Goal: Task Accomplishment & Management: Use online tool/utility

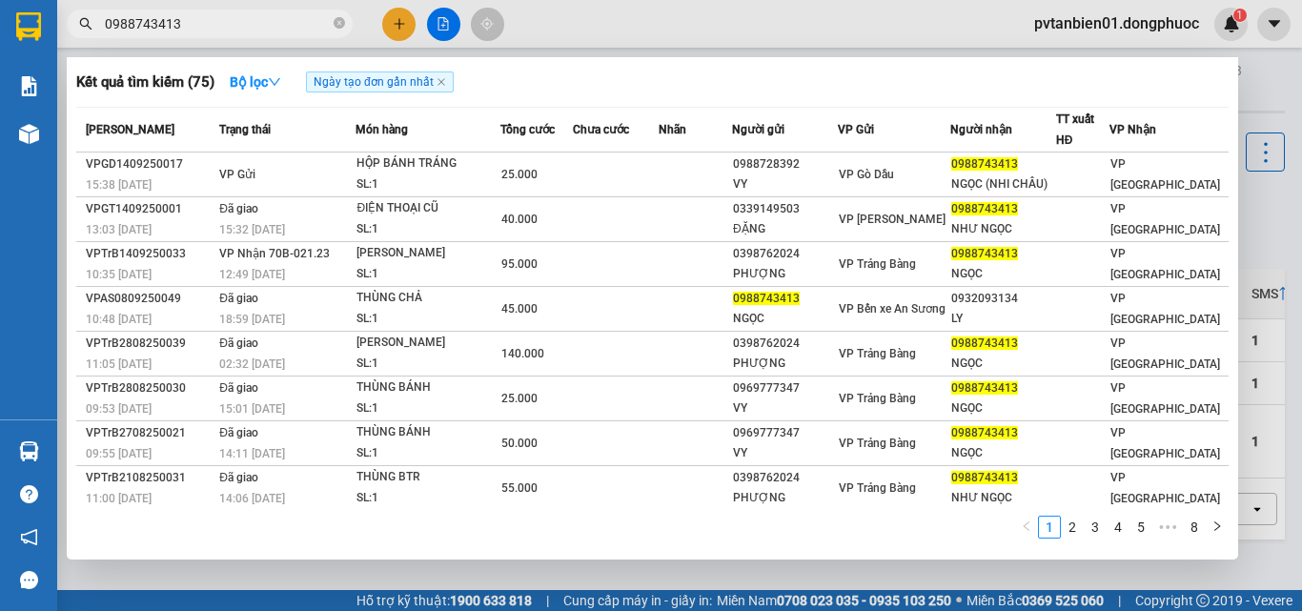
scroll to position [88, 0]
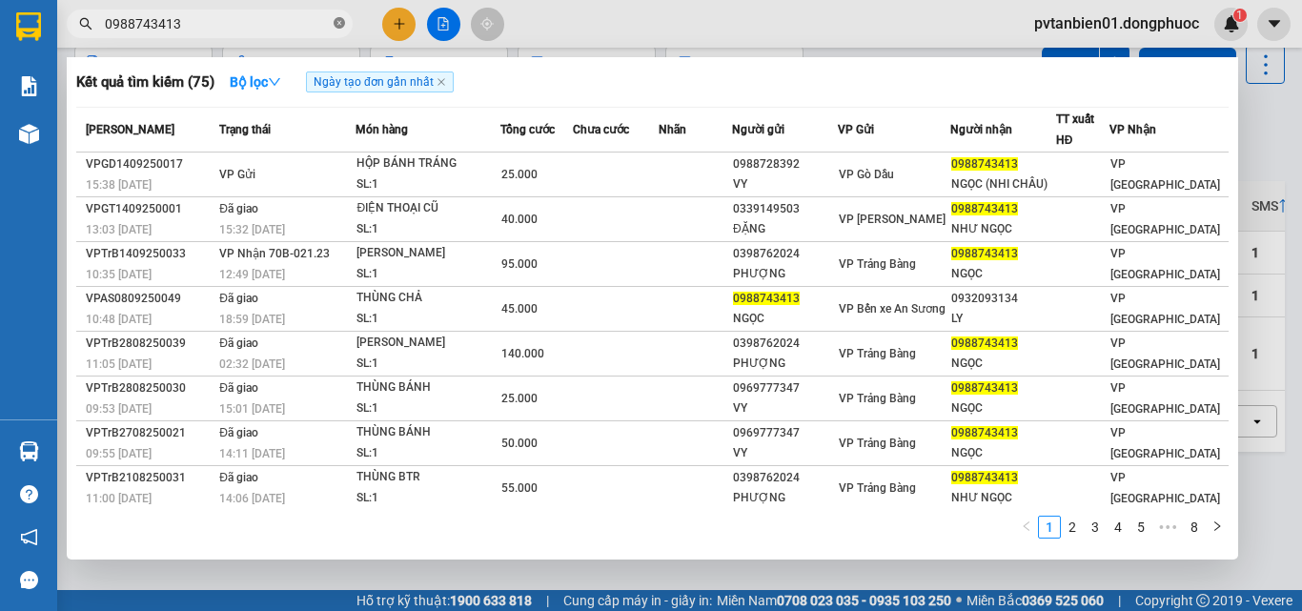
click at [334, 29] on icon "close-circle" at bounding box center [339, 22] width 11 height 11
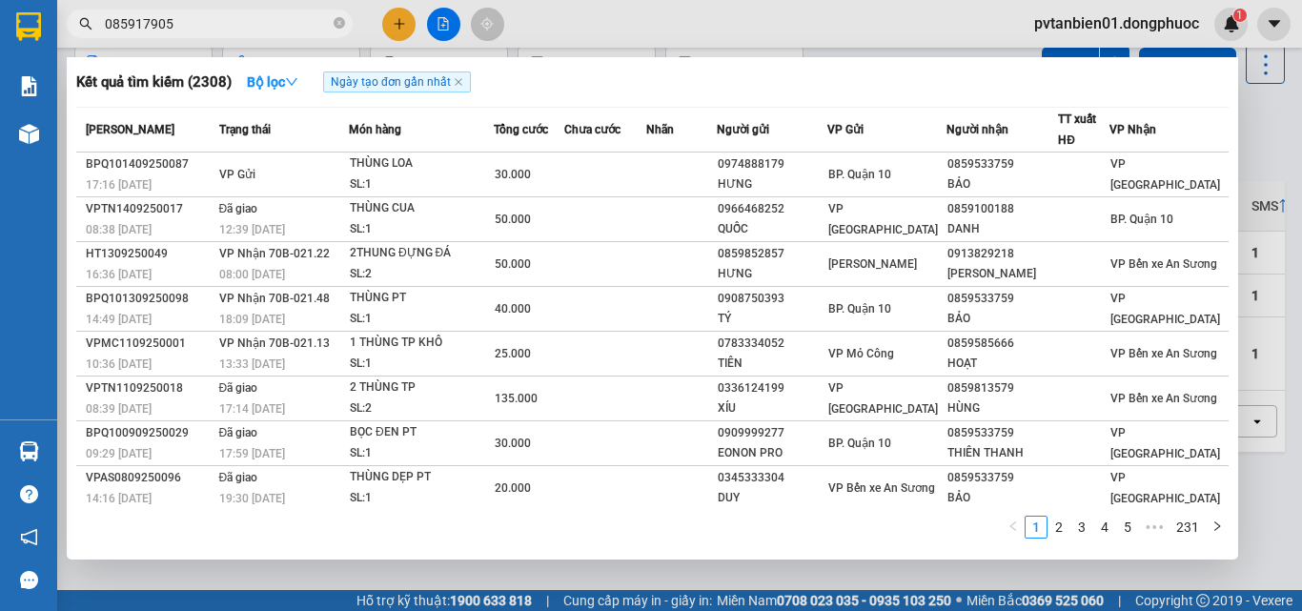
type input "0859179052"
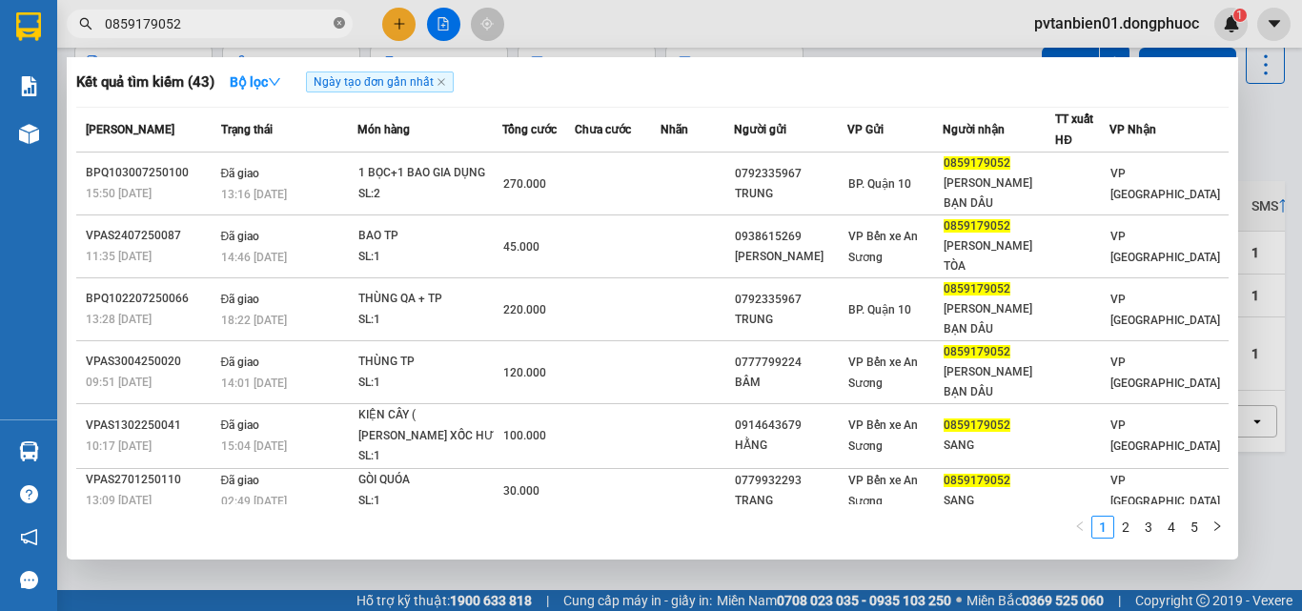
click at [336, 22] on icon "close-circle" at bounding box center [339, 22] width 11 height 11
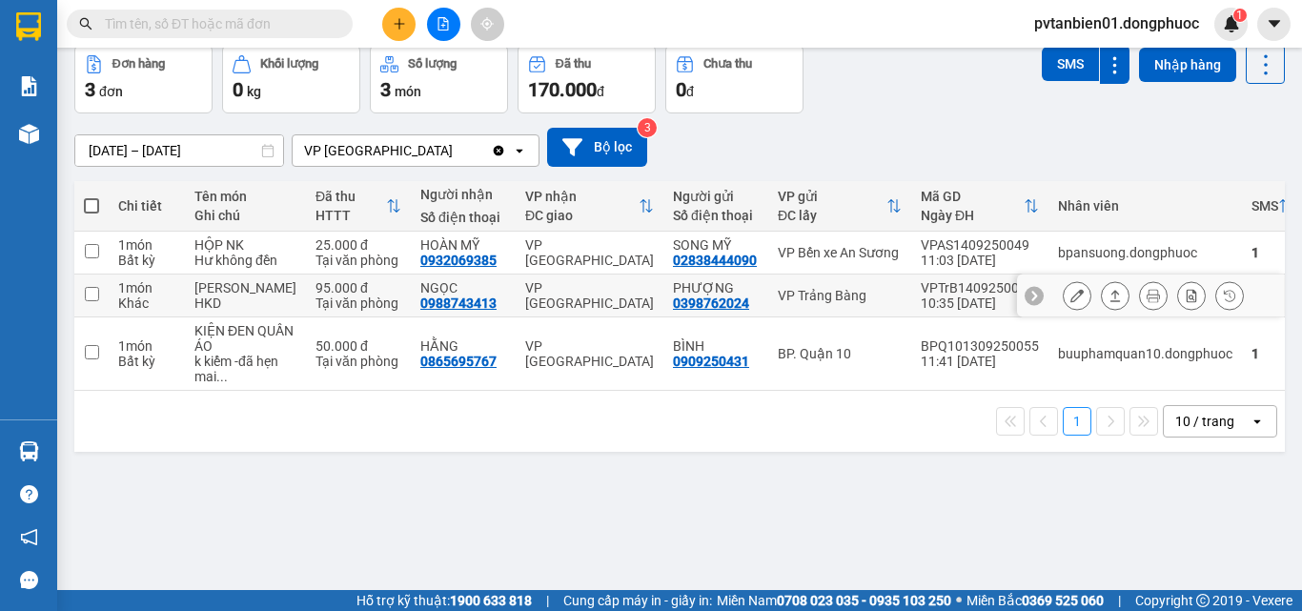
scroll to position [0, 0]
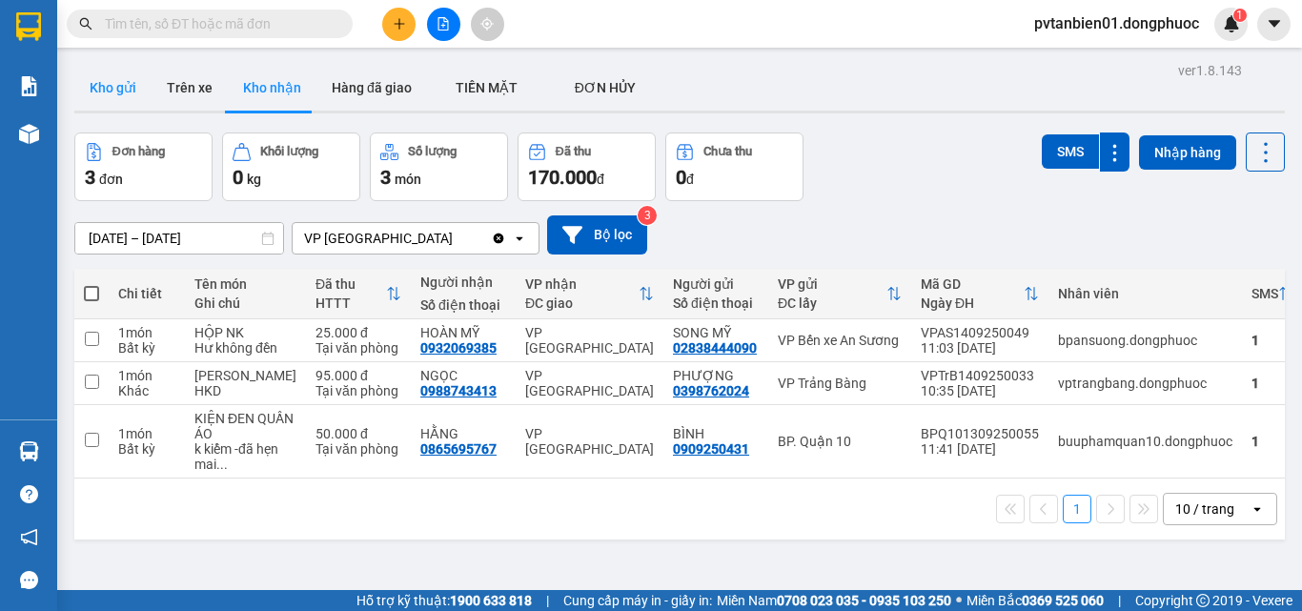
click at [124, 86] on button "Kho gửi" at bounding box center [112, 88] width 77 height 46
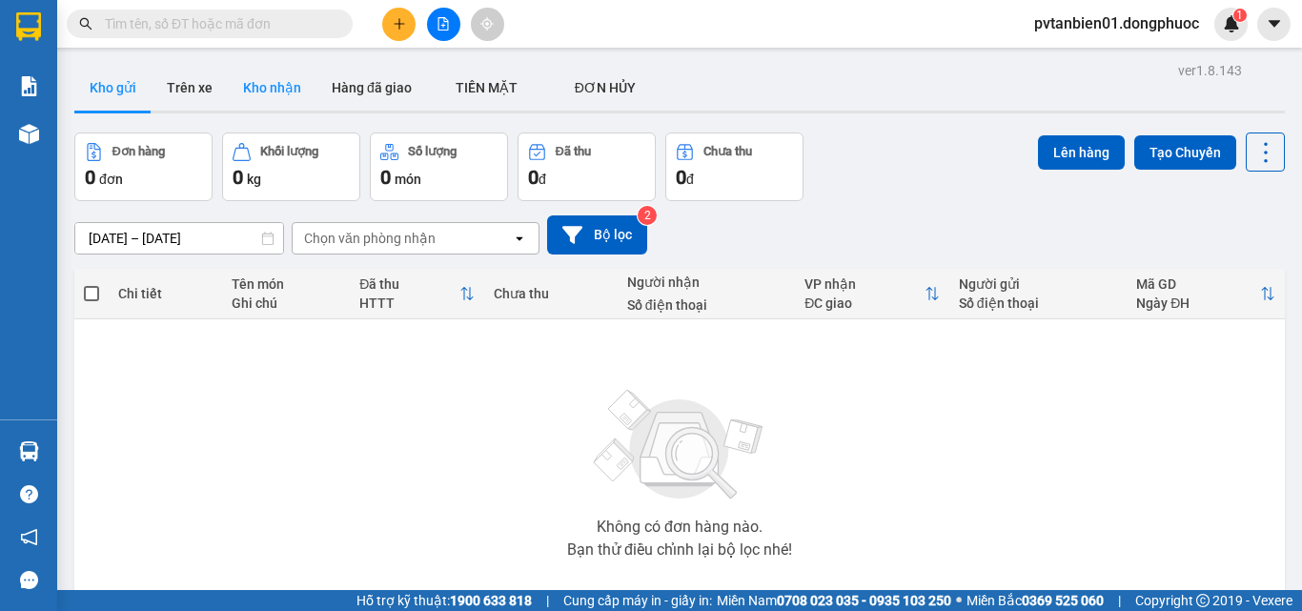
click at [256, 92] on button "Kho nhận" at bounding box center [272, 88] width 89 height 46
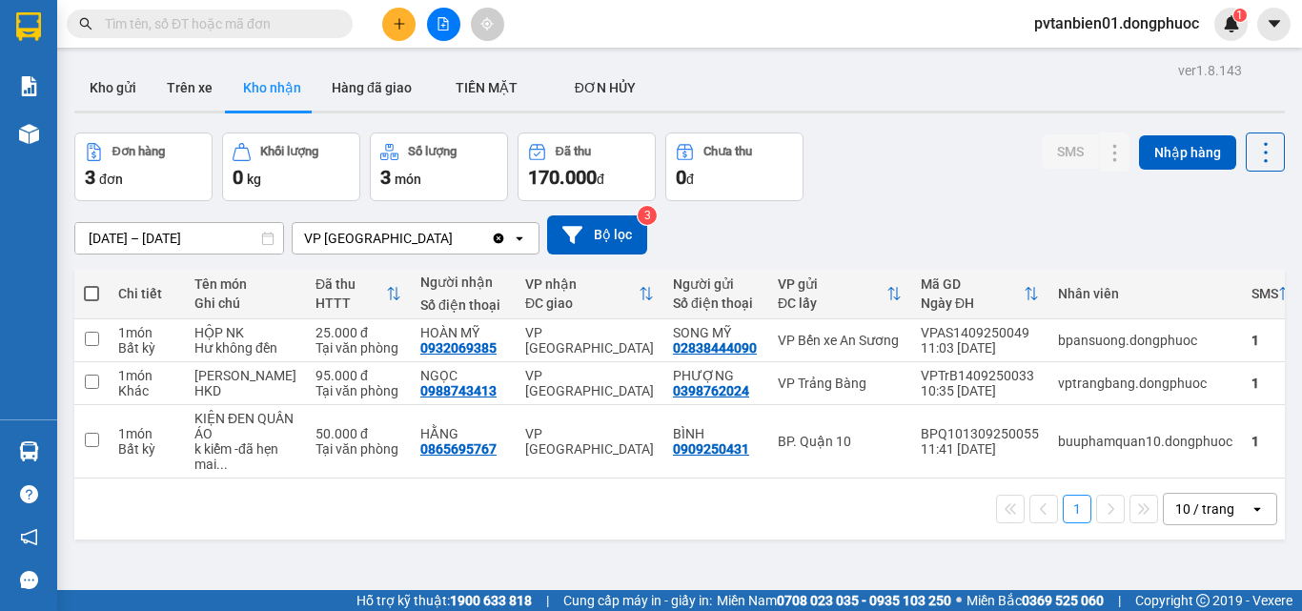
click at [272, 28] on input "text" at bounding box center [217, 23] width 225 height 21
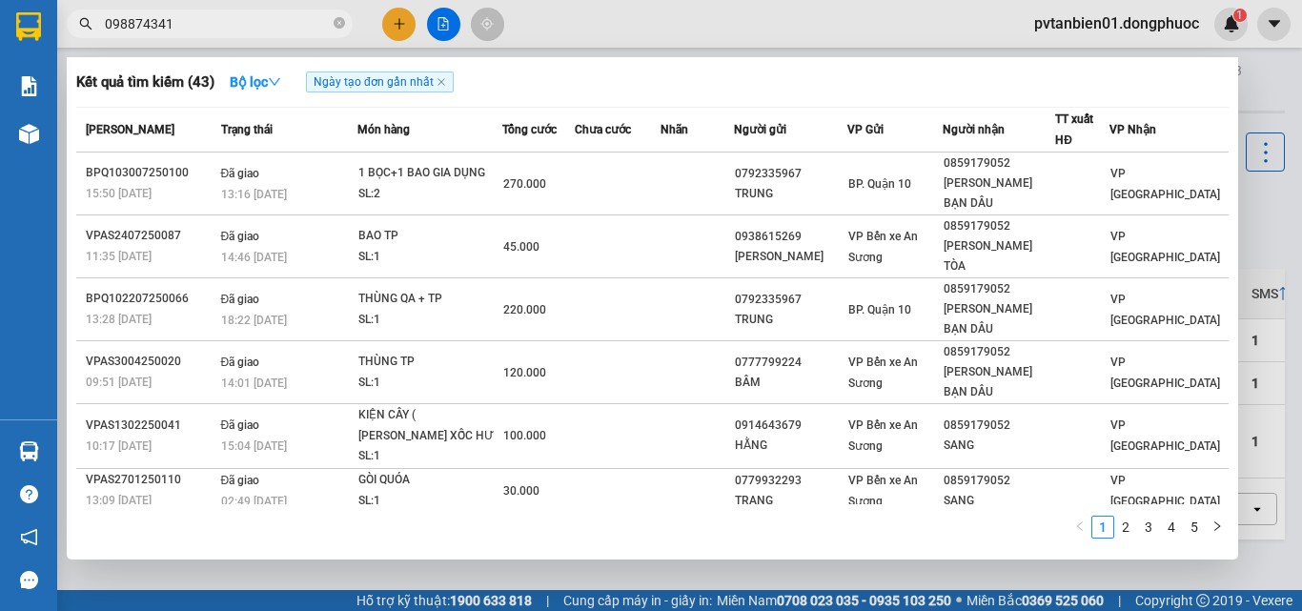
type input "0988743413"
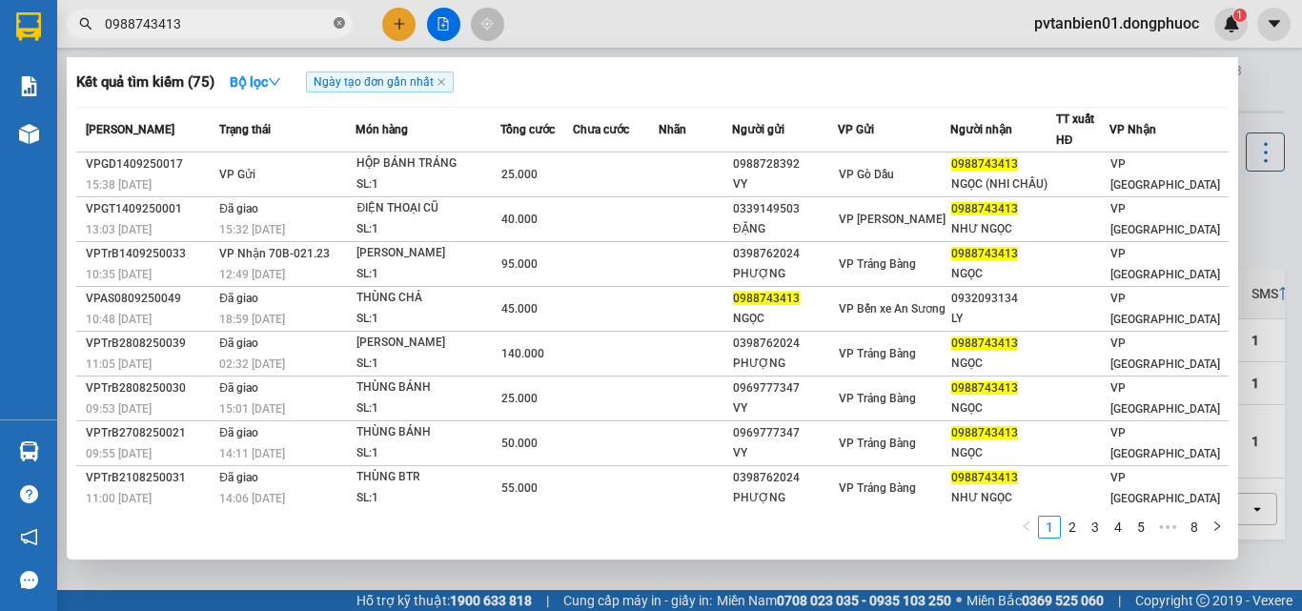
click at [344, 23] on icon "close-circle" at bounding box center [339, 22] width 11 height 11
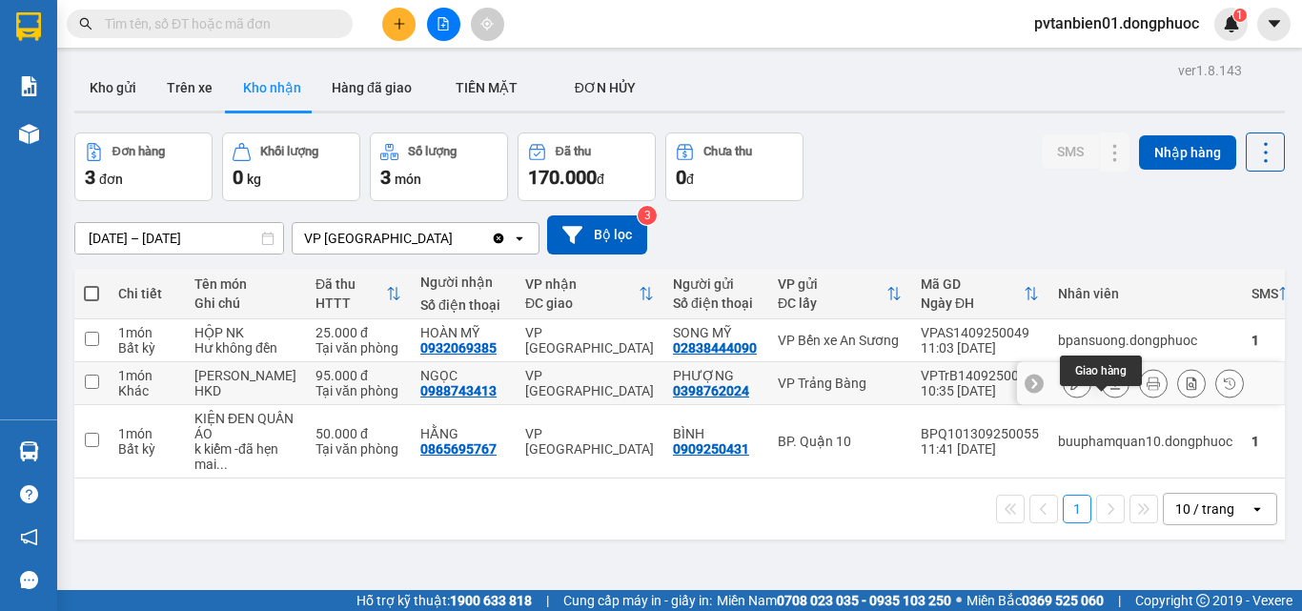
click at [1108, 390] on icon at bounding box center [1114, 382] width 13 height 13
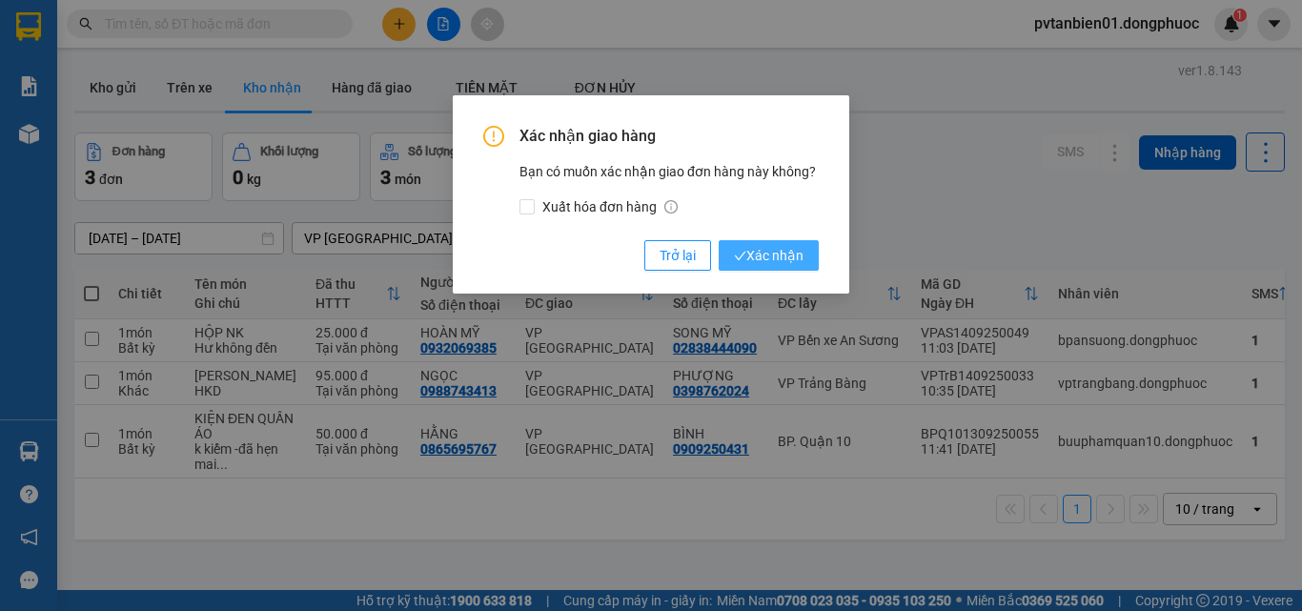
click at [757, 258] on span "Xác nhận" at bounding box center [769, 255] width 70 height 21
